Goal: Contribute content: Contribute content

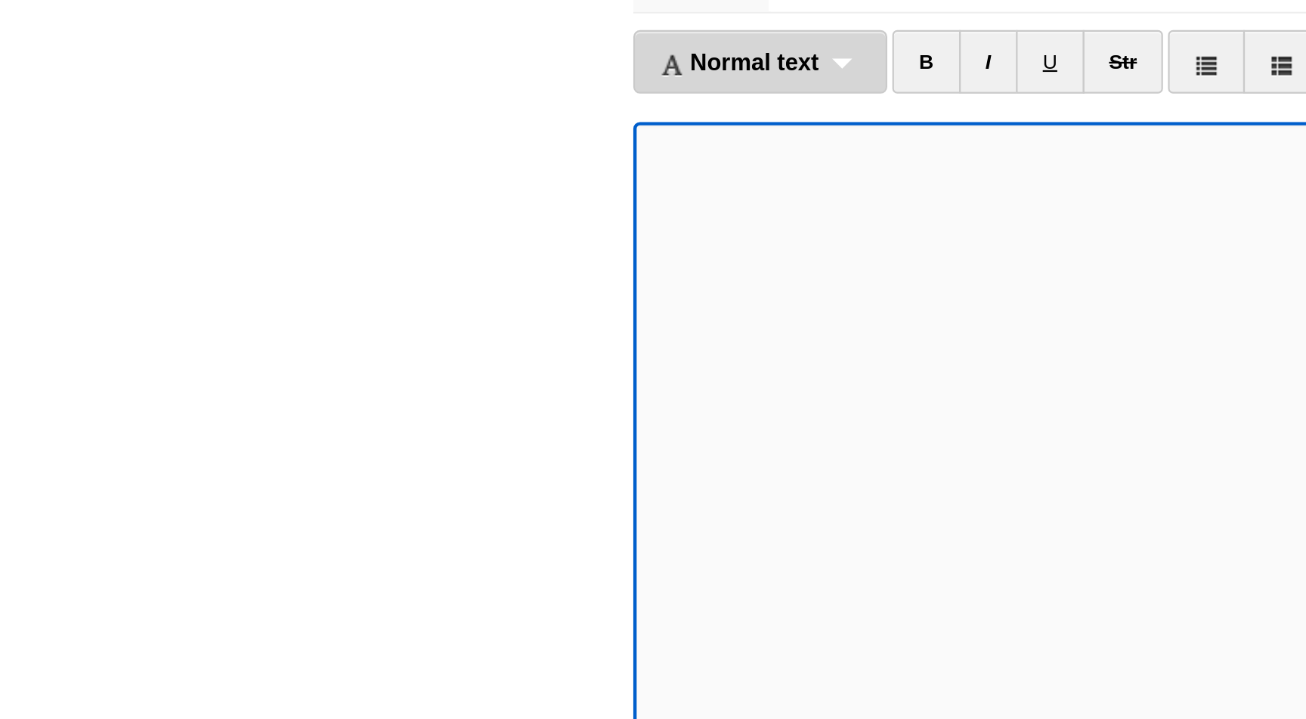
click at [386, 144] on div "Normal text Normal text Heading 1 Heading 2 Heading 3" at bounding box center [344, 140] width 115 height 29
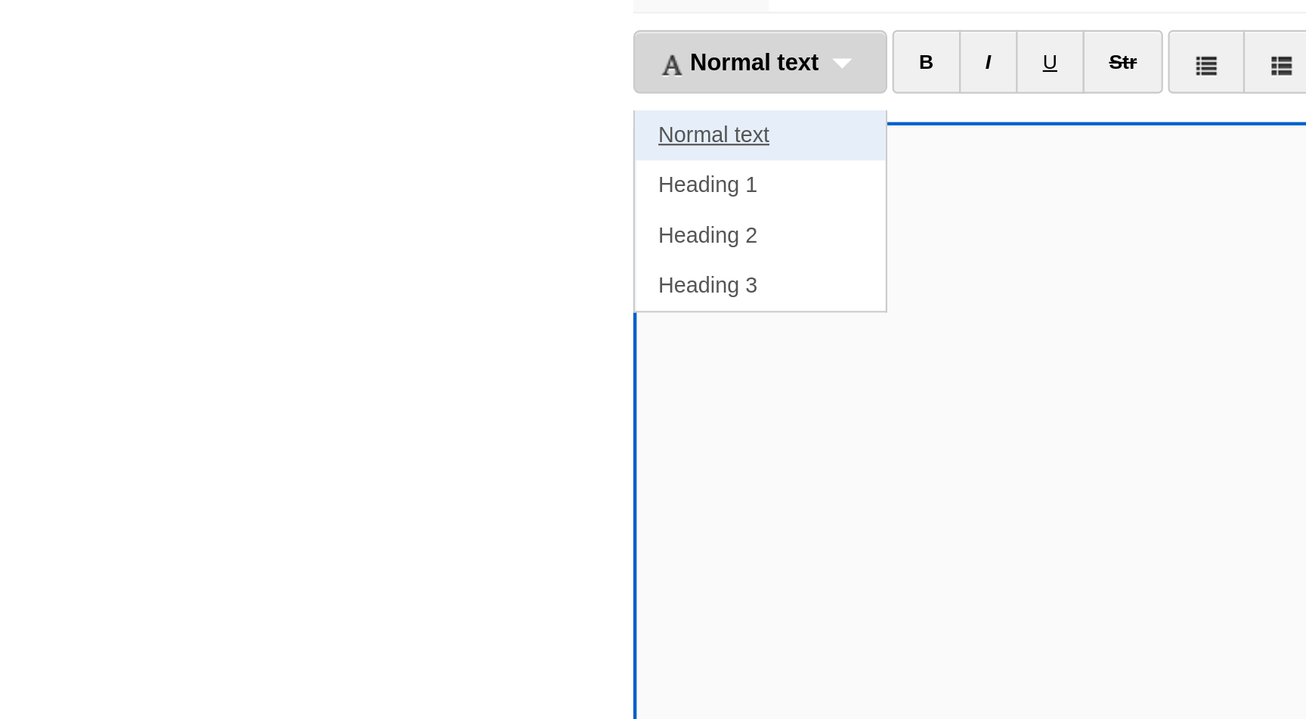
click at [352, 173] on link "Normal text" at bounding box center [343, 174] width 113 height 23
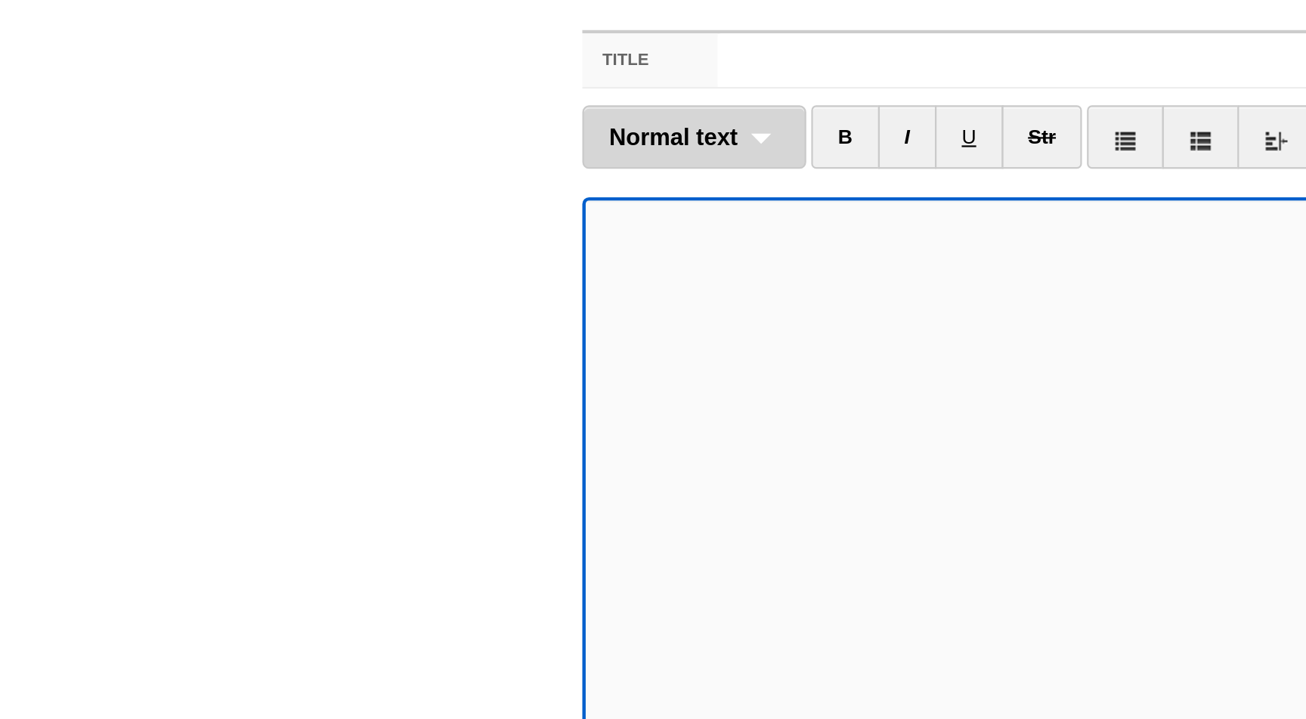
click at [370, 141] on div "Normal text Normal text Heading 1 Heading 2 Heading 3" at bounding box center [337, 140] width 101 height 29
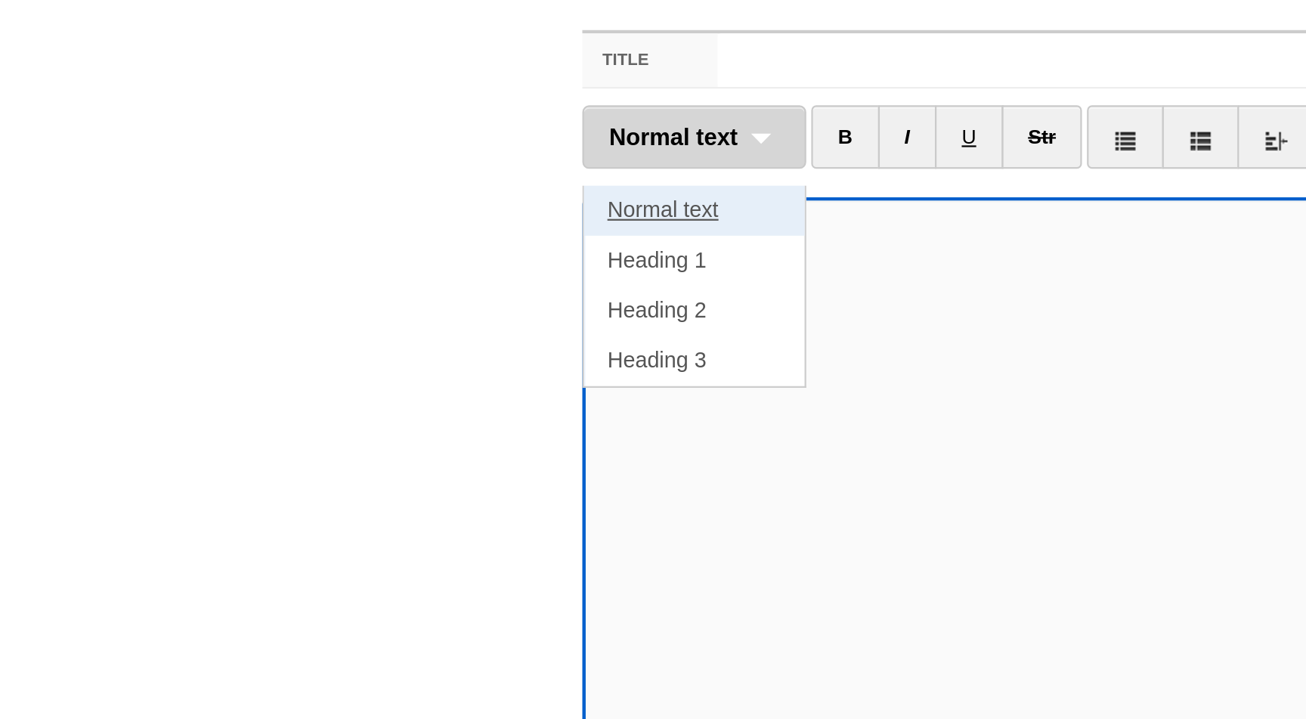
click at [339, 172] on link "Normal text" at bounding box center [337, 174] width 100 height 23
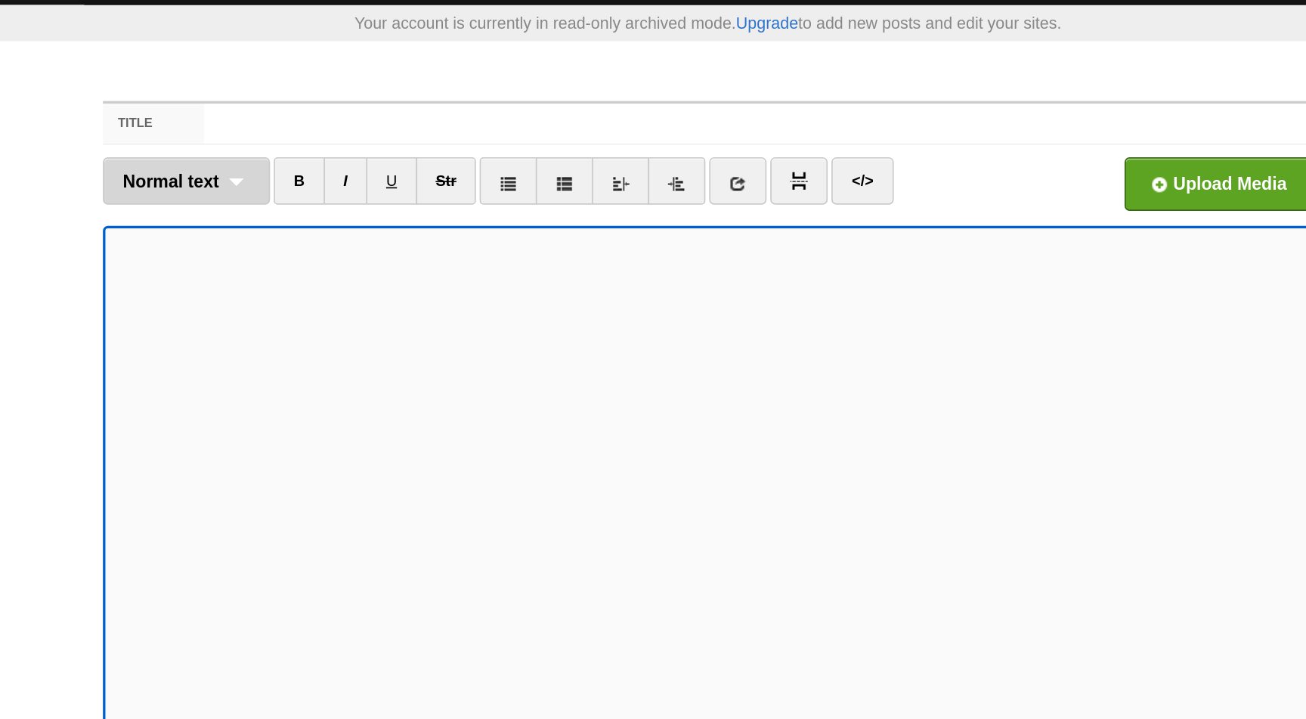
click at [375, 142] on div "Normal text Normal text Heading 1 Heading 2 Heading 3" at bounding box center [337, 140] width 101 height 29
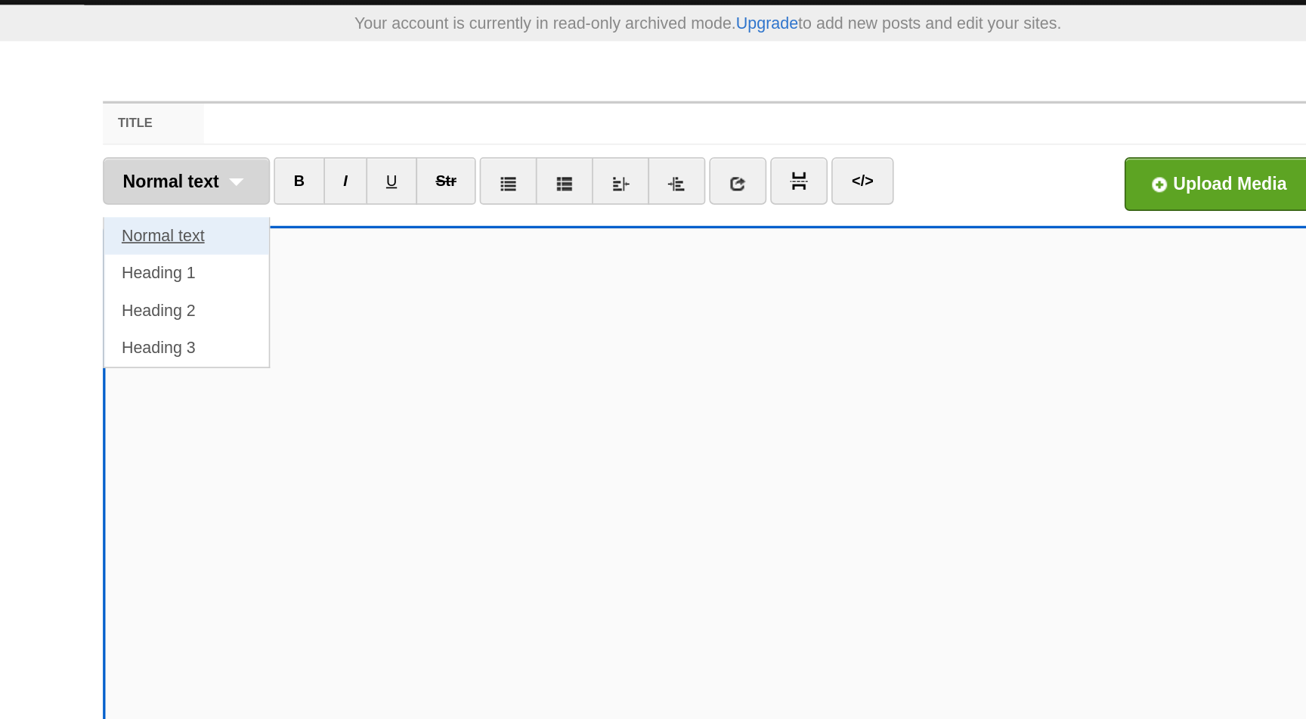
click at [356, 169] on link "Normal text" at bounding box center [337, 174] width 100 height 23
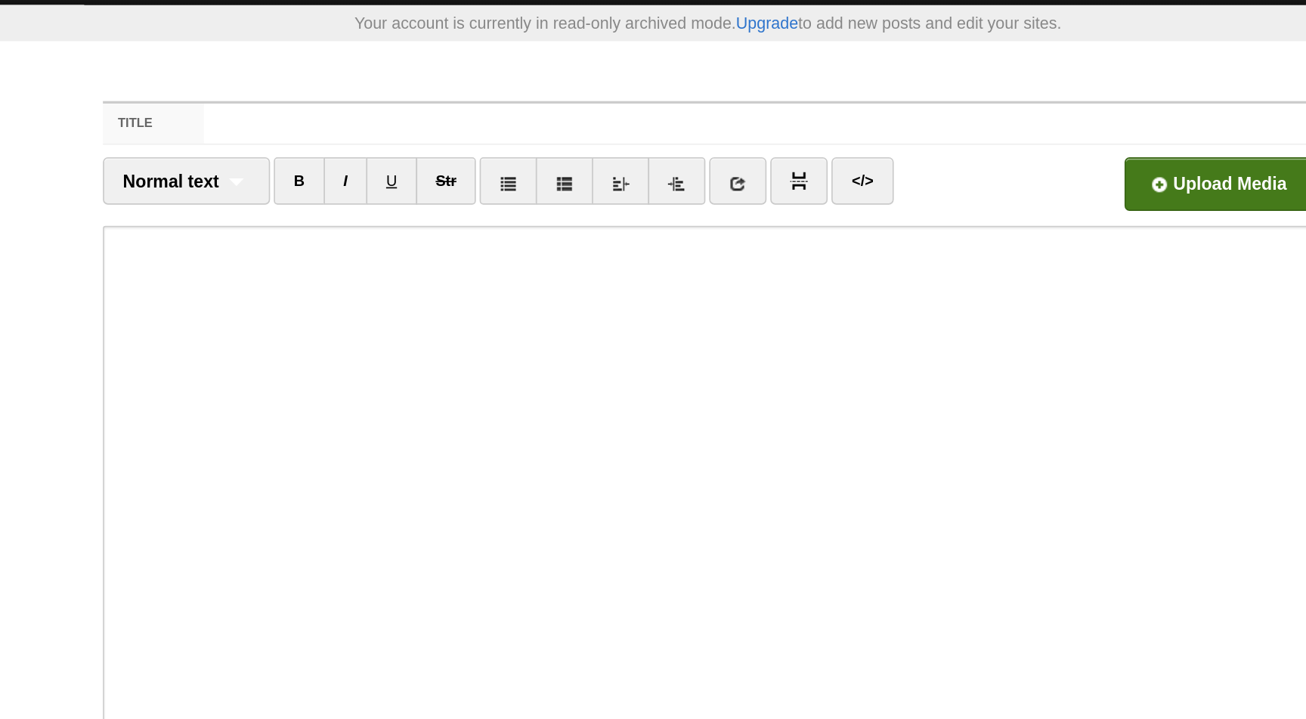
click at [957, 141] on input "file" at bounding box center [506, 146] width 1145 height 77
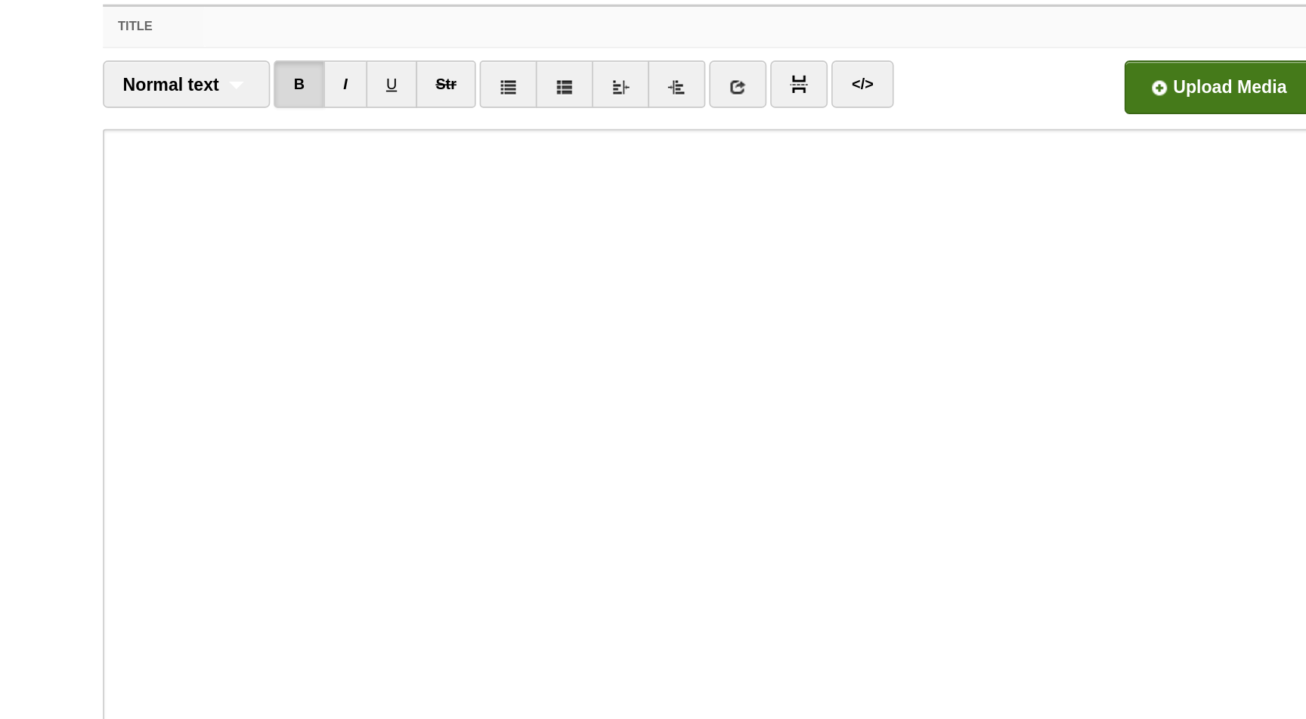
click at [422, 100] on input "Title" at bounding box center [684, 106] width 672 height 24
paste input "7 - A Person Losing their Deen Overnight - [PERSON_NAME]"
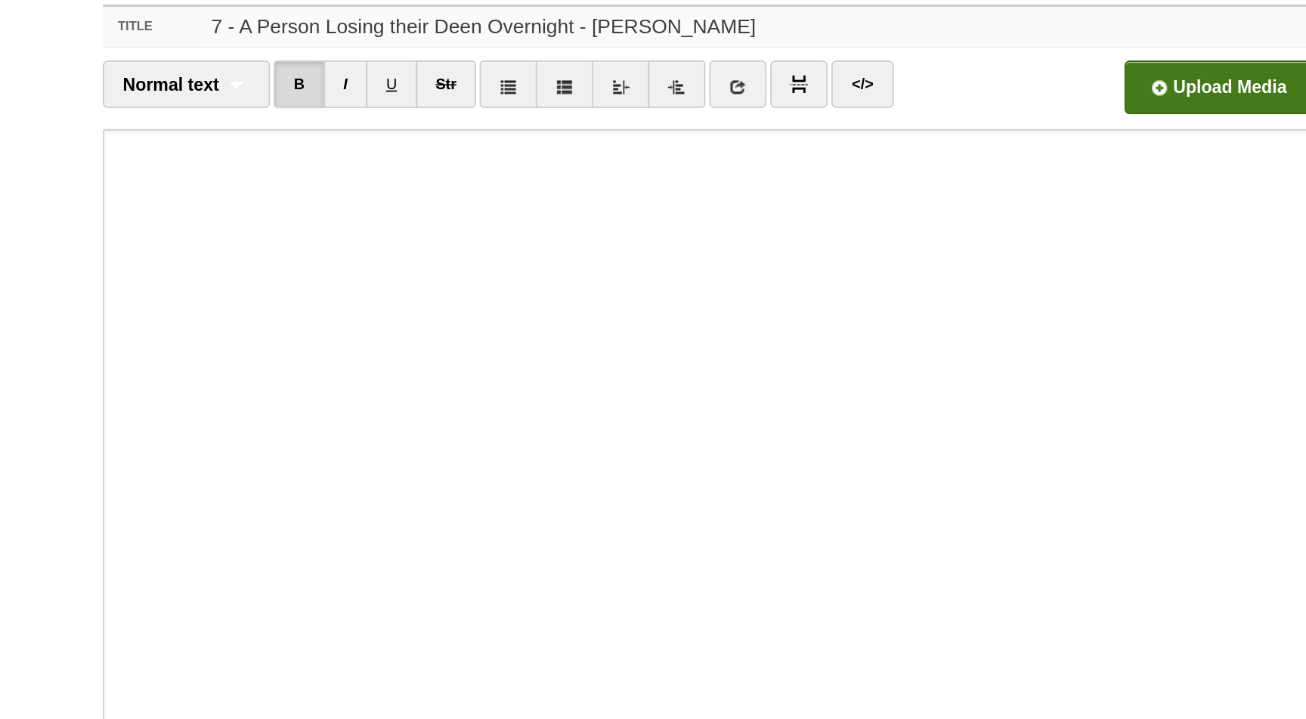
drag, startPoint x: 370, startPoint y: 103, endPoint x: 302, endPoint y: 102, distance: 68.0
click at [302, 102] on div "Title 7 - A Person Losing their Deen Overnight - [PERSON_NAME]" at bounding box center [653, 106] width 733 height 25
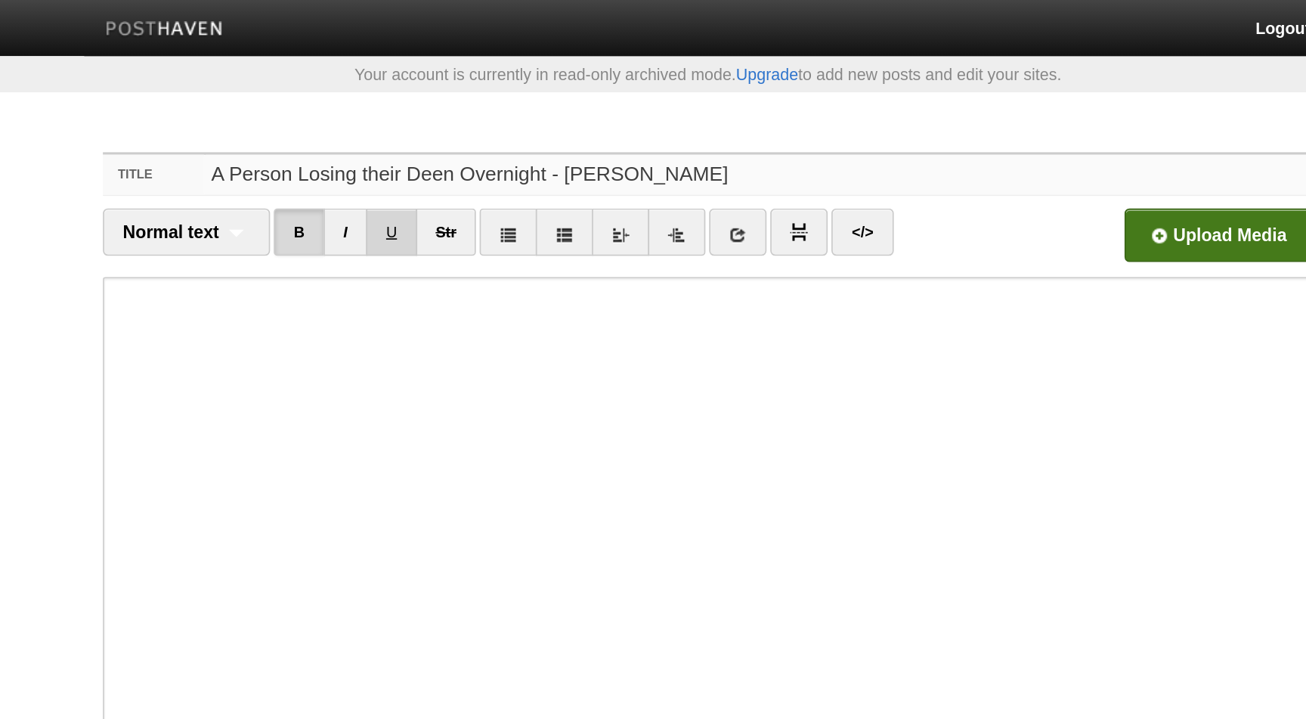
type input "A Person Losing their Deen Overnight - [PERSON_NAME]"
click at [973, 136] on input "file" at bounding box center [506, 146] width 1145 height 77
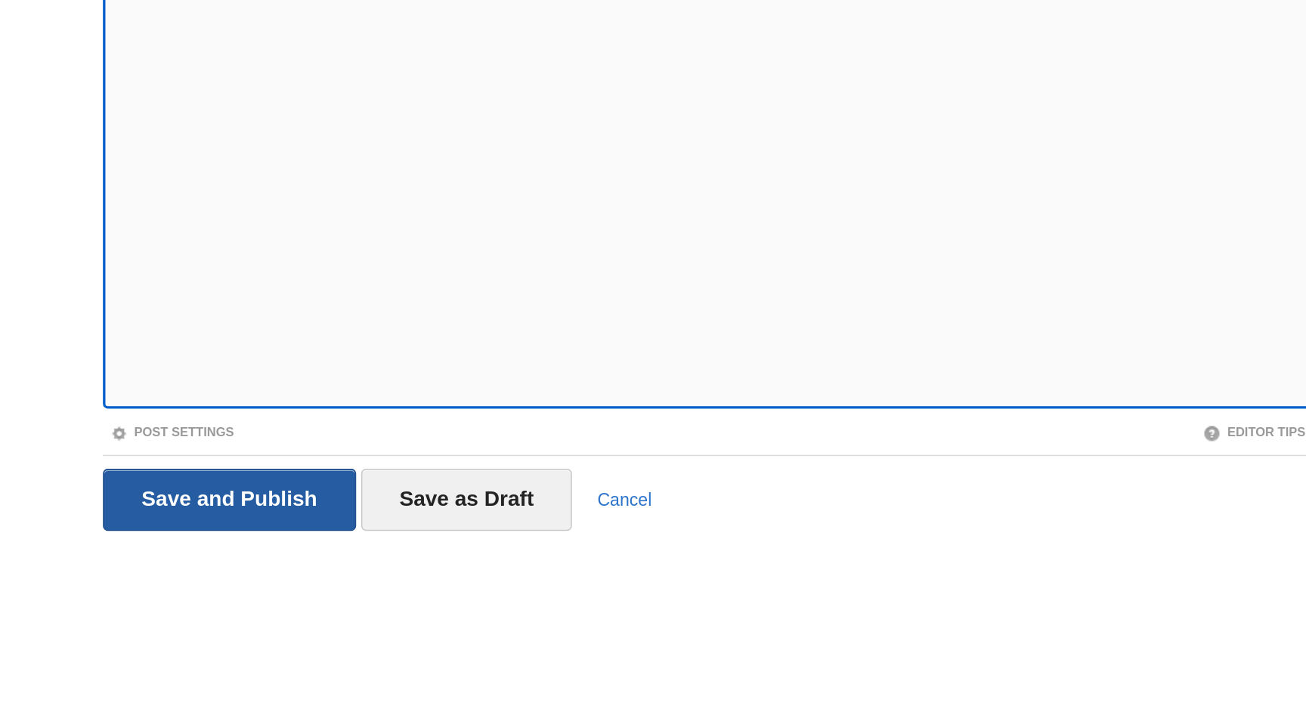
click at [423, 578] on input "Save and Publish" at bounding box center [363, 586] width 153 height 38
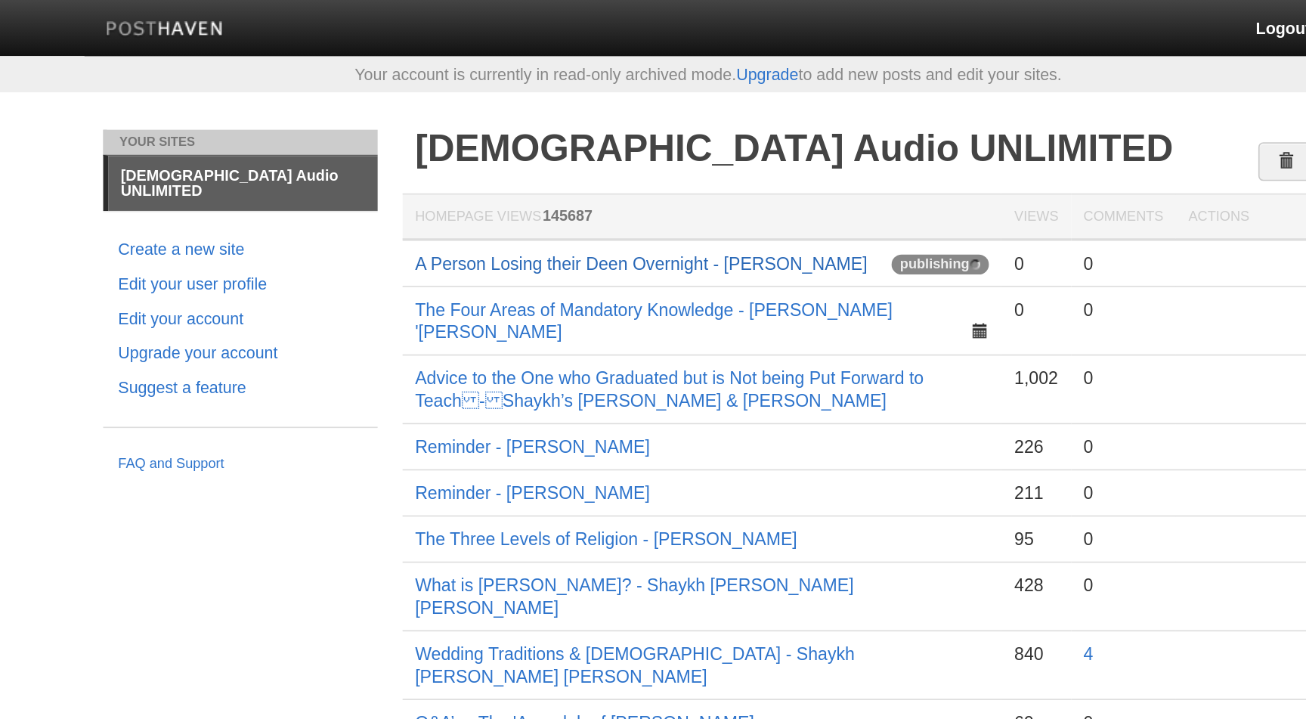
click at [632, 160] on link "A Person Losing their Deen Overnight - [PERSON_NAME]" at bounding box center [613, 159] width 274 height 12
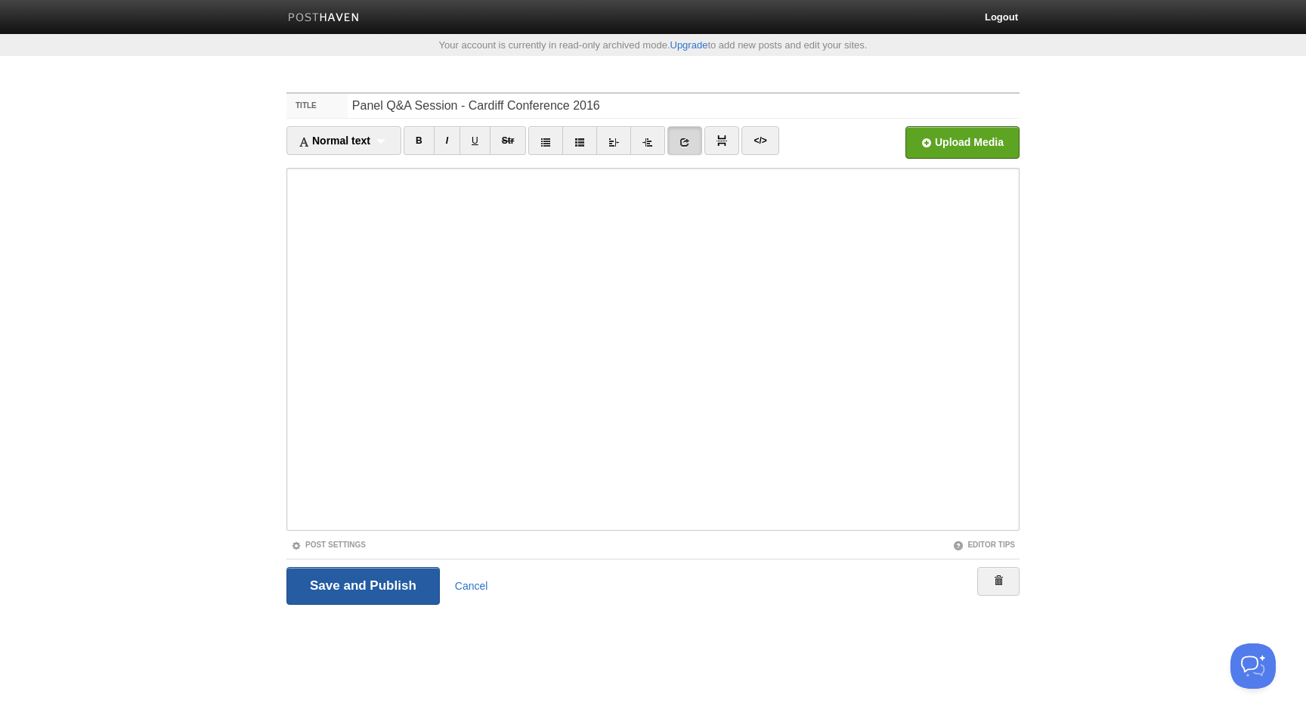
click at [411, 587] on input "Save and Publish" at bounding box center [363, 586] width 153 height 38
